Goal: Task Accomplishment & Management: Use online tool/utility

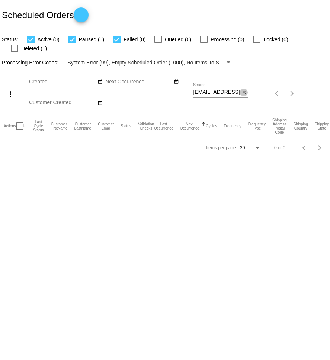
click at [244, 90] on mat-icon "close" at bounding box center [243, 93] width 5 height 6
click at [241, 88] on mat-icon "search" at bounding box center [243, 94] width 9 height 12
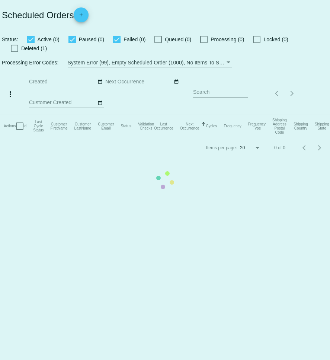
click at [236, 115] on mat-table "Actions Id Last Cycle Status Customer FirstName Customer LastName Customer Emai…" at bounding box center [165, 126] width 330 height 22
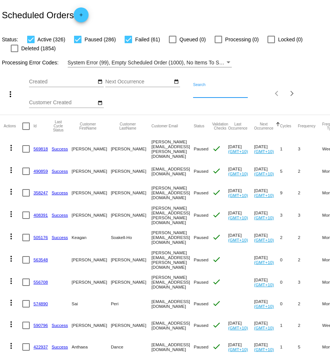
click at [225, 94] on input "Search" at bounding box center [220, 92] width 55 height 6
paste input "[EMAIL_ADDRESS][DOMAIN_NAME]"
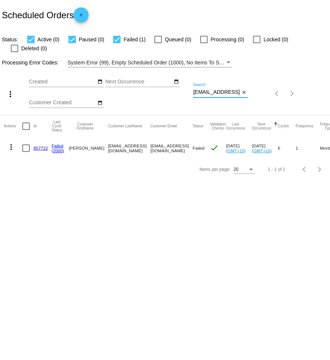
type input "[EMAIL_ADDRESS][DOMAIN_NAME]"
click at [10, 143] on mat-icon "more_vert" at bounding box center [11, 147] width 9 height 9
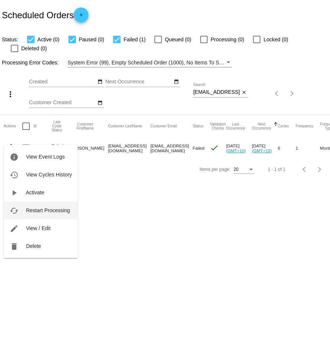
click at [41, 208] on span "Restart Processing" at bounding box center [48, 210] width 44 height 6
